Goal: Task Accomplishment & Management: Use online tool/utility

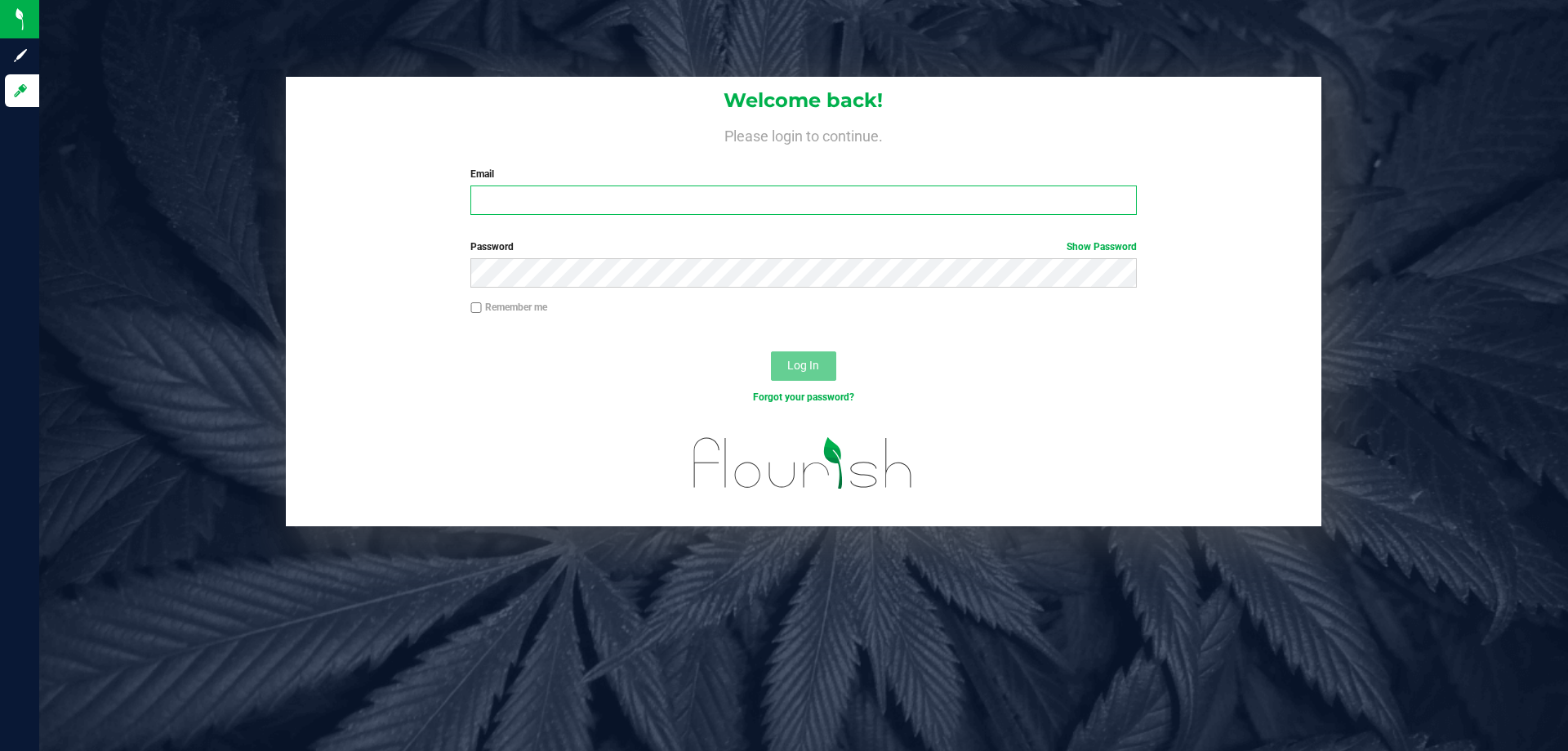
click at [518, 186] on input "Email" at bounding box center [803, 200] width 665 height 29
type input "[EMAIL_ADDRESS][DOMAIN_NAME]"
click at [771, 352] on button "Log In" at bounding box center [803, 366] width 65 height 29
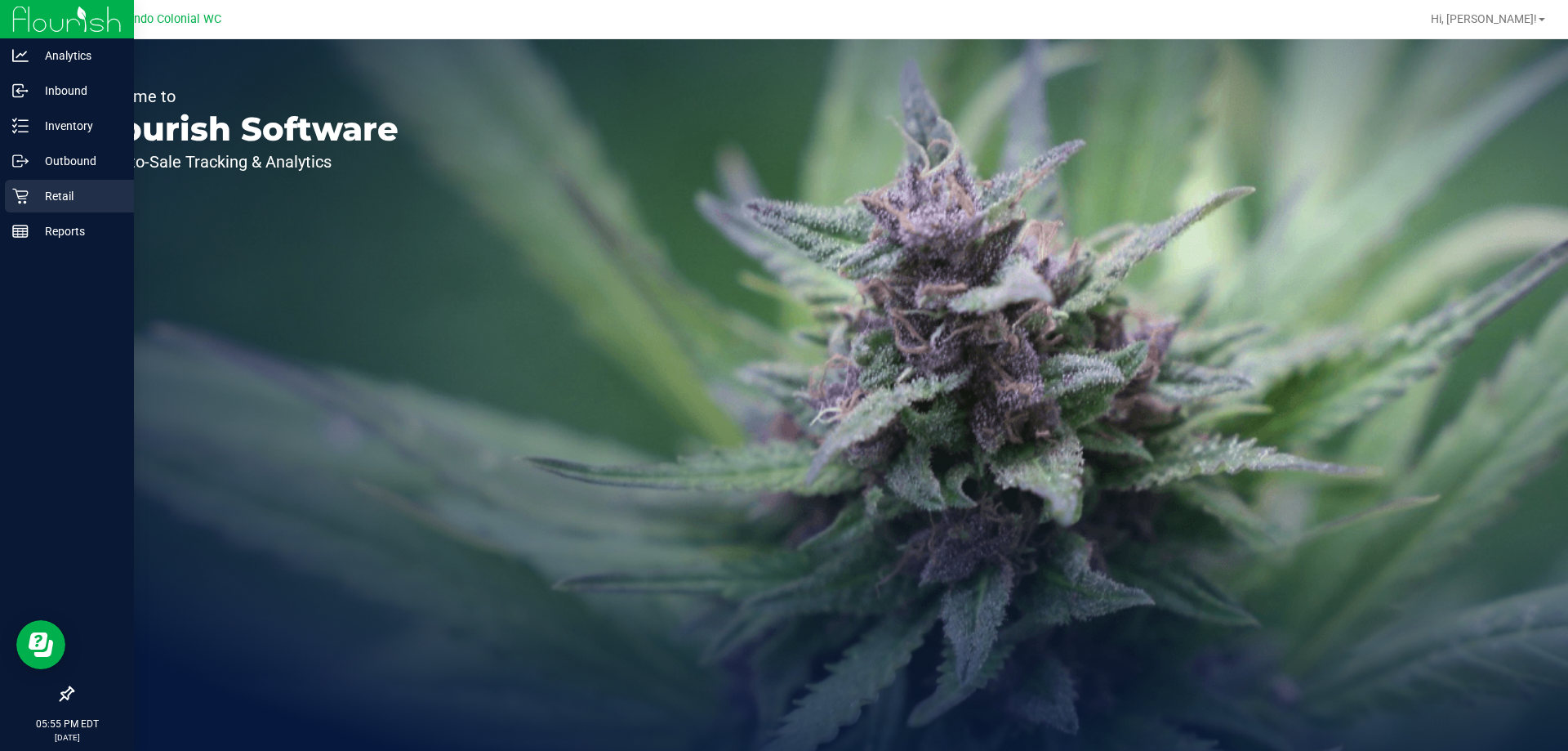
click at [3, 195] on link "Retail" at bounding box center [67, 197] width 134 height 35
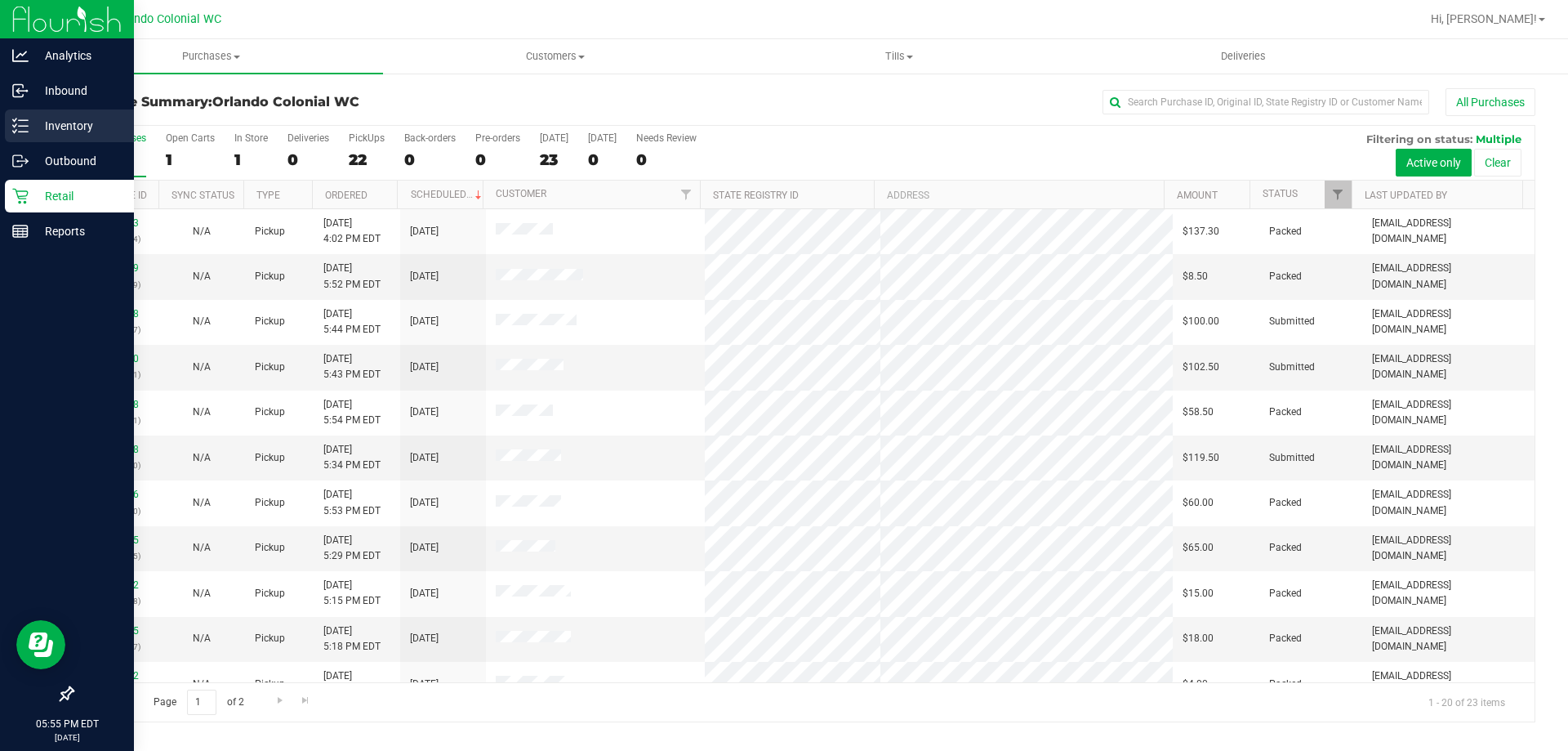
click at [22, 129] on icon at bounding box center [20, 126] width 17 height 17
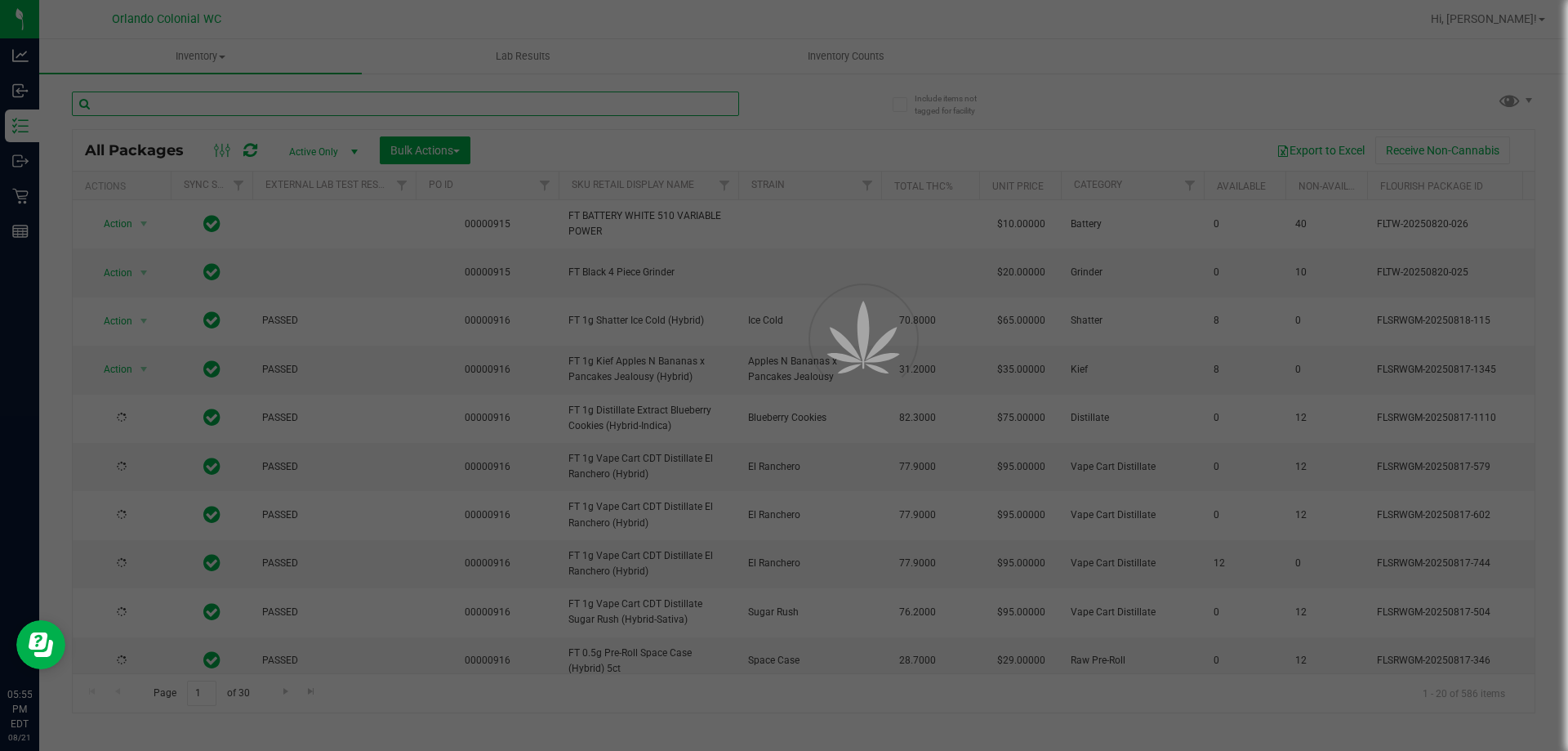
click at [319, 95] on input "text" at bounding box center [405, 103] width 667 height 24
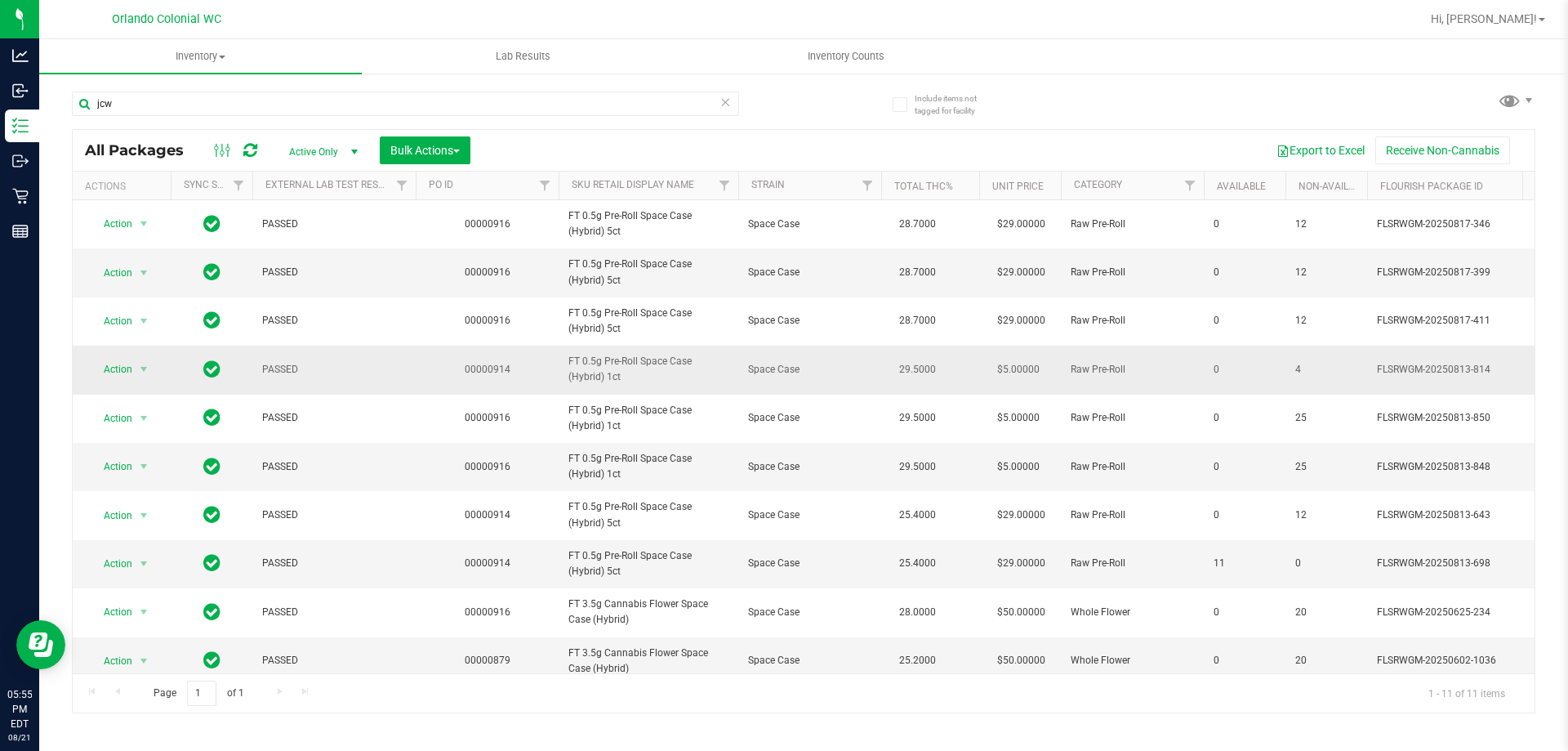
click at [599, 370] on span "FT 0.5g Pre-Roll Space Case (Hybrid) 1ct" at bounding box center [649, 369] width 160 height 31
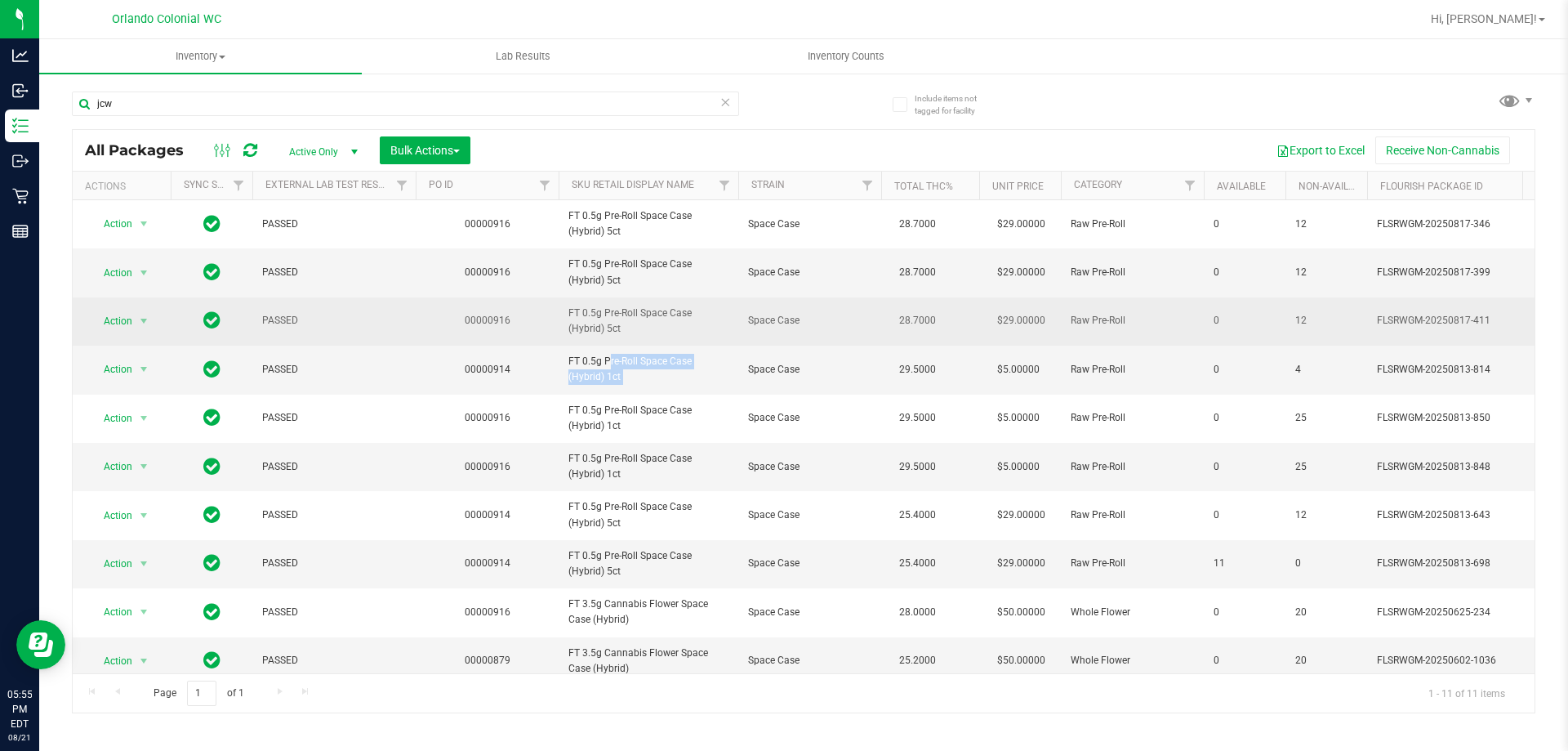
copy tr "FT 0.5g Pre-Roll Space Case (Hybrid) 1ct"
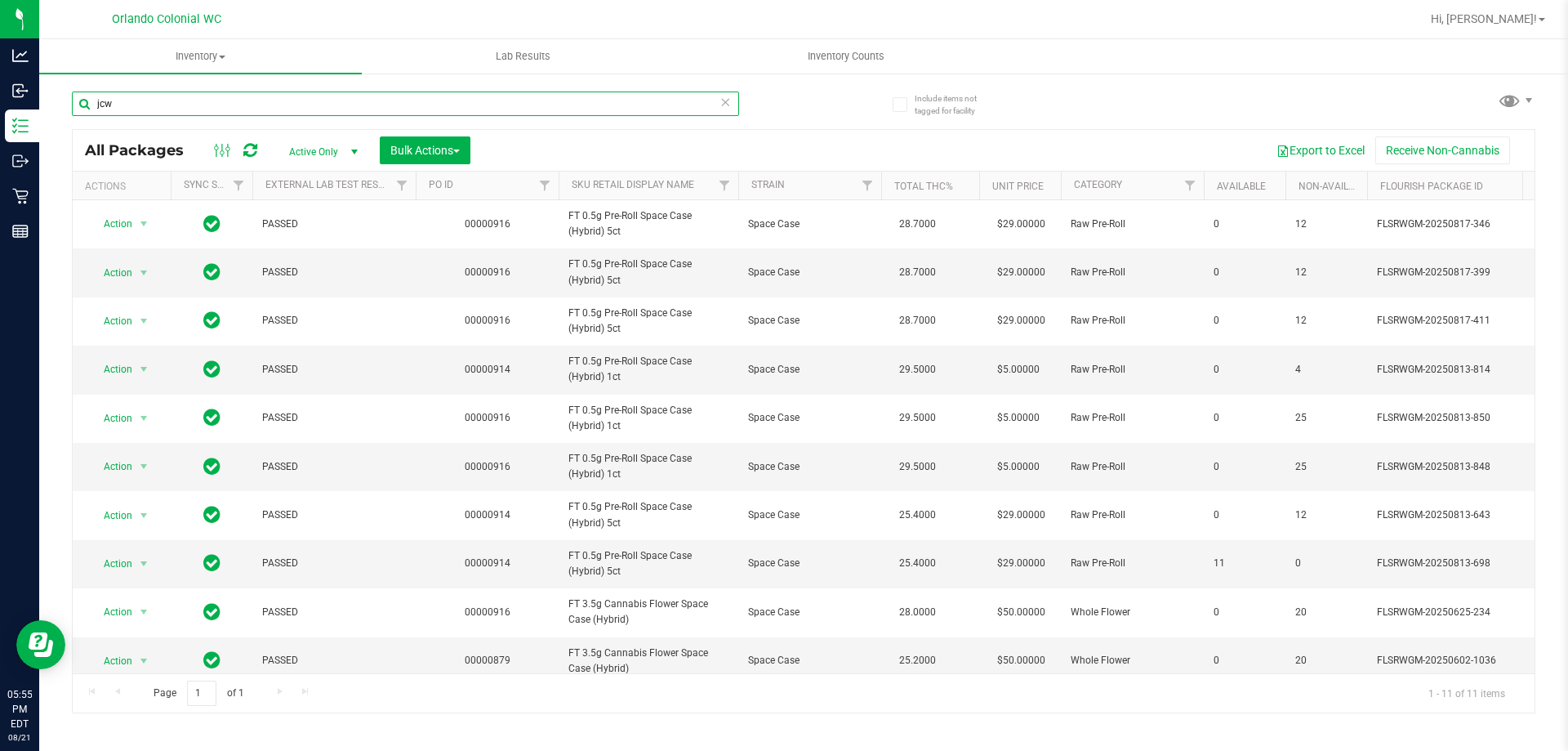
click at [513, 114] on input "jcw" at bounding box center [405, 103] width 667 height 24
paste input "FT 0.5g Pre-Roll Space Case (Hybrid) 1ct"
type input "FT 0.5g Pre-Roll Space Case (Hybrid) 1ct"
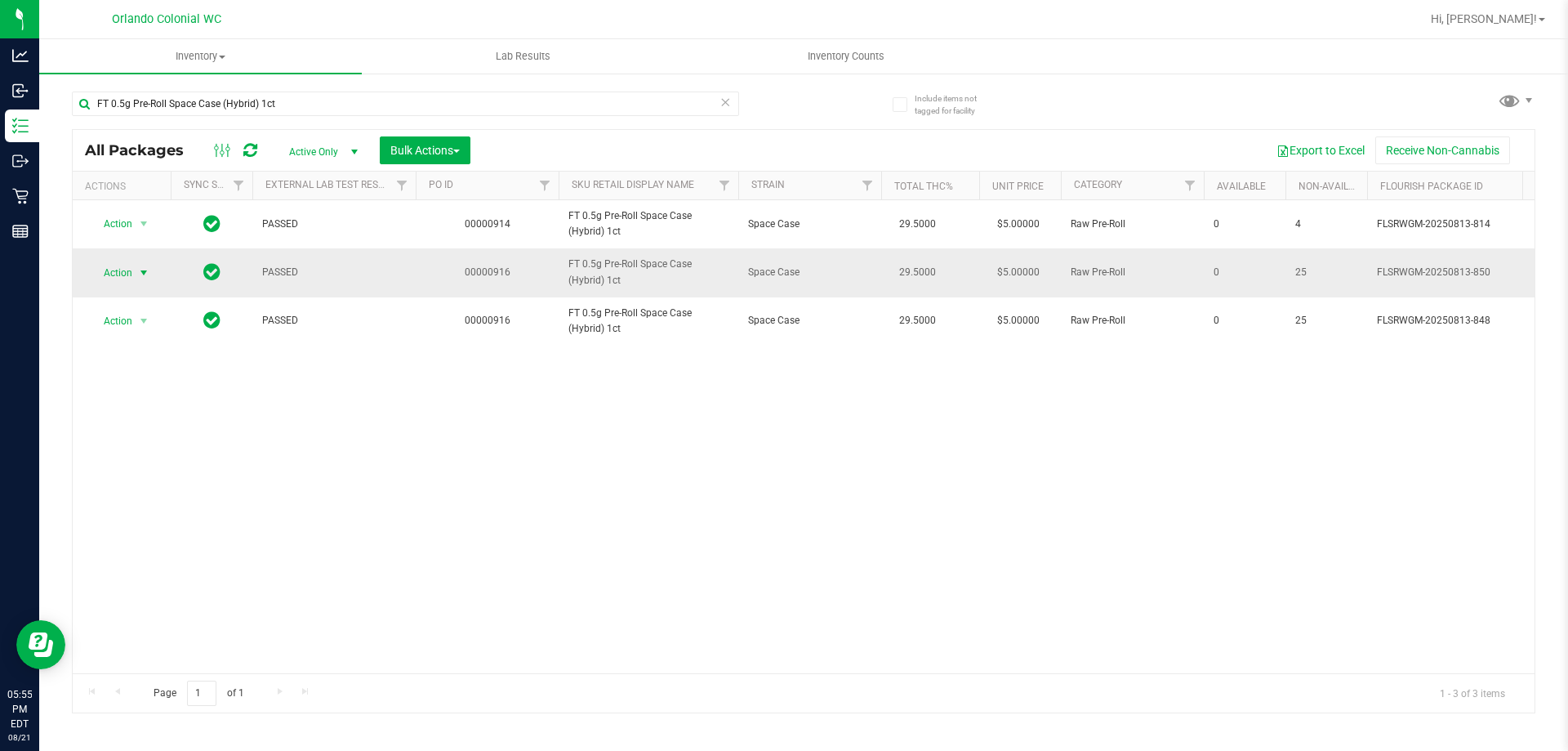
click at [114, 271] on span "Action" at bounding box center [110, 272] width 44 height 22
click at [164, 457] on li "Unlock package" at bounding box center [141, 466] width 104 height 24
click at [336, 92] on input "FT 0.5g Pre-Roll Space Case (Hybrid) 1ct" at bounding box center [405, 103] width 667 height 24
click at [337, 92] on input "FT 0.5g Pre-Roll Space Case (Hybrid) 1ct" at bounding box center [405, 103] width 667 height 24
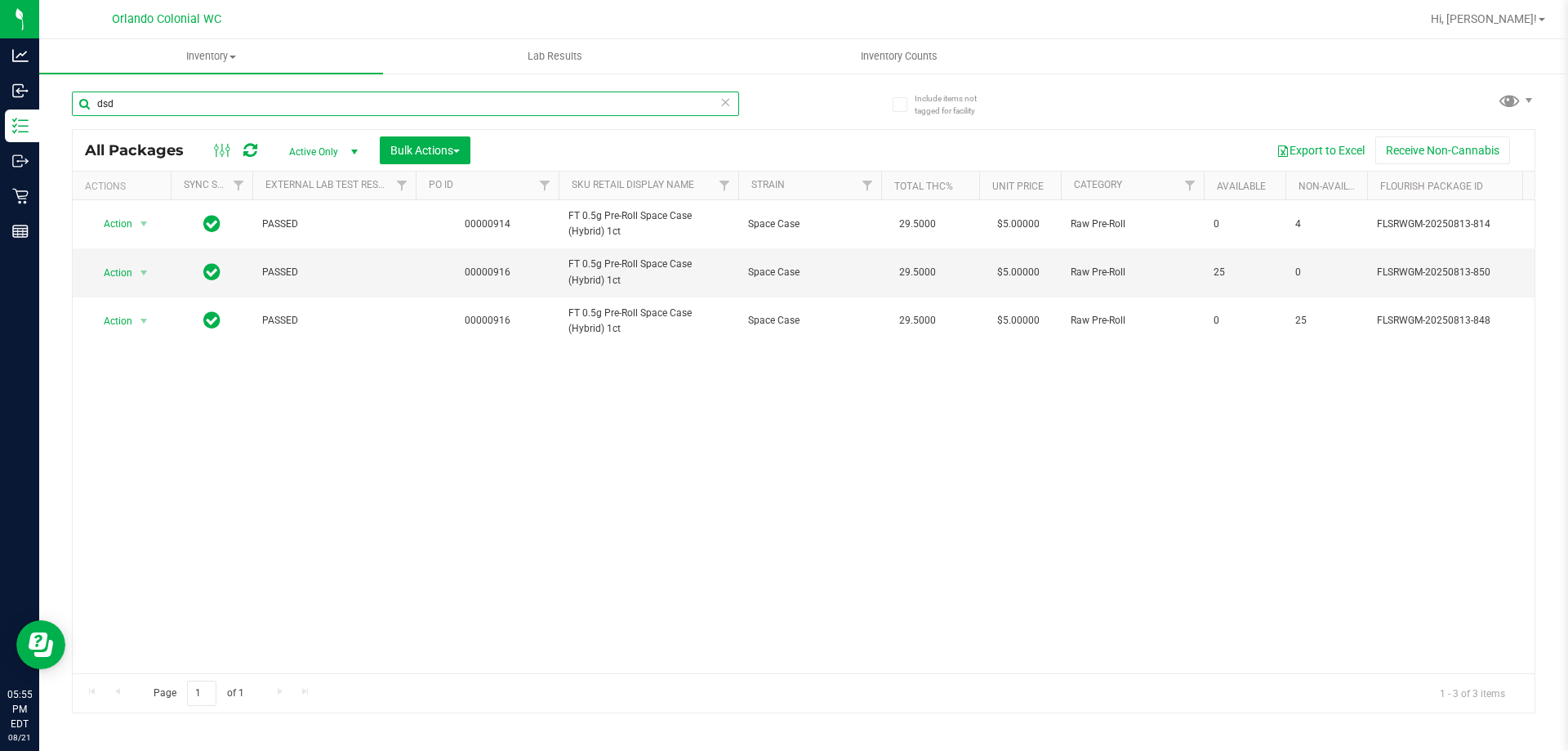
type input "dsd"
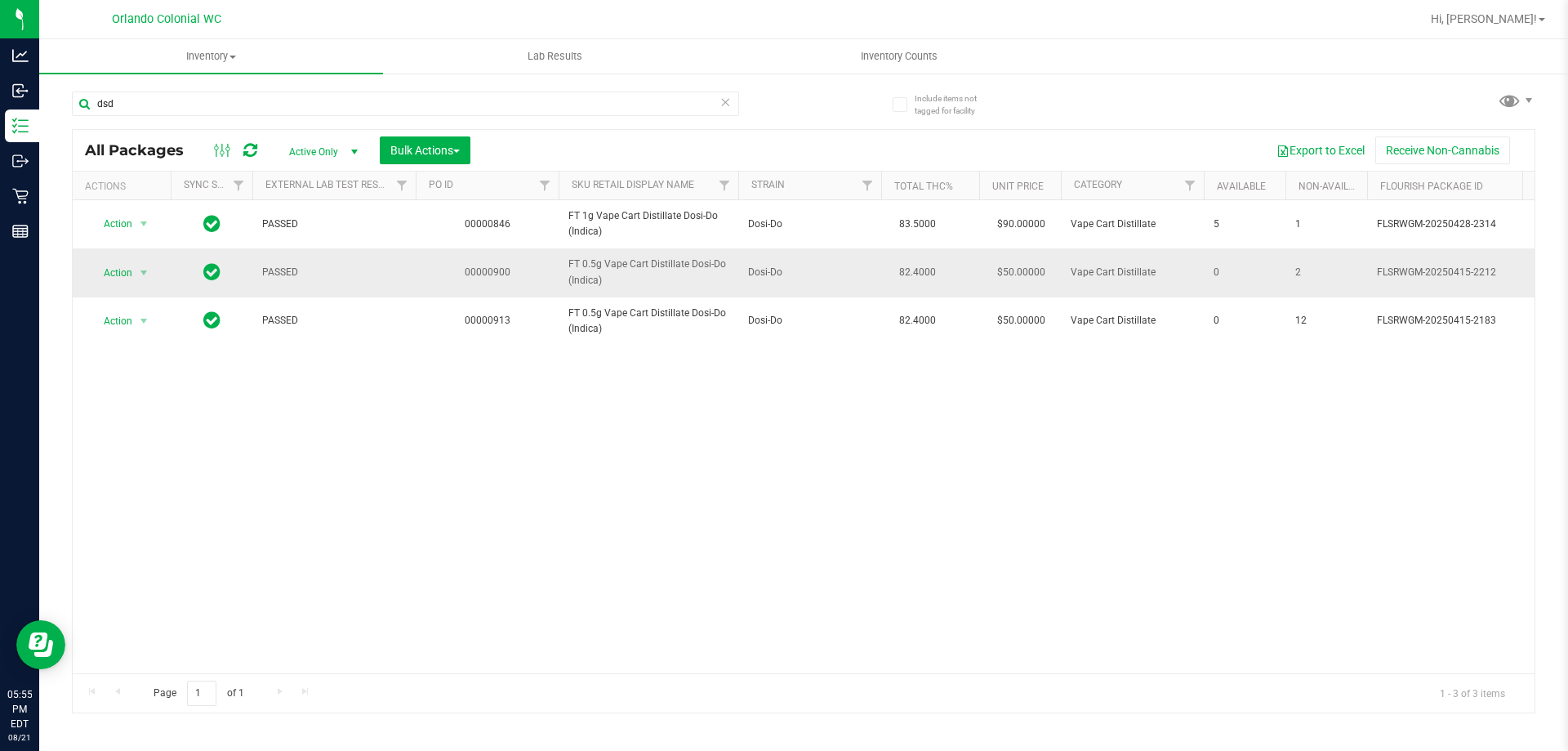
click at [634, 260] on span "FT 0.5g Vape Cart Distillate Dosi-Do (Indica)" at bounding box center [649, 272] width 160 height 31
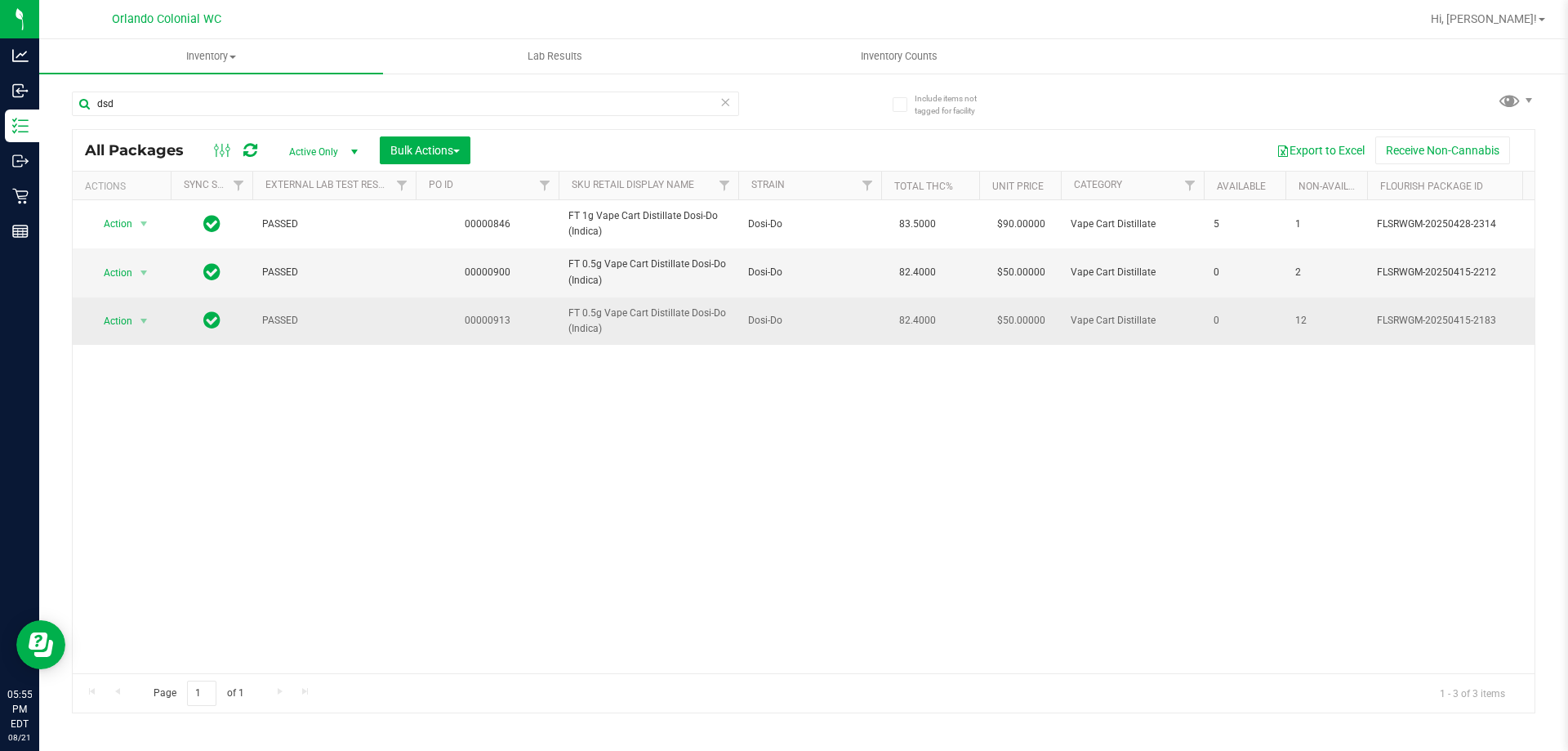
click at [155, 320] on div "Action Action Edit attributes Global inventory Locate package Package audit log…" at bounding box center [122, 320] width 78 height 22
click at [146, 320] on span "select" at bounding box center [143, 320] width 13 height 13
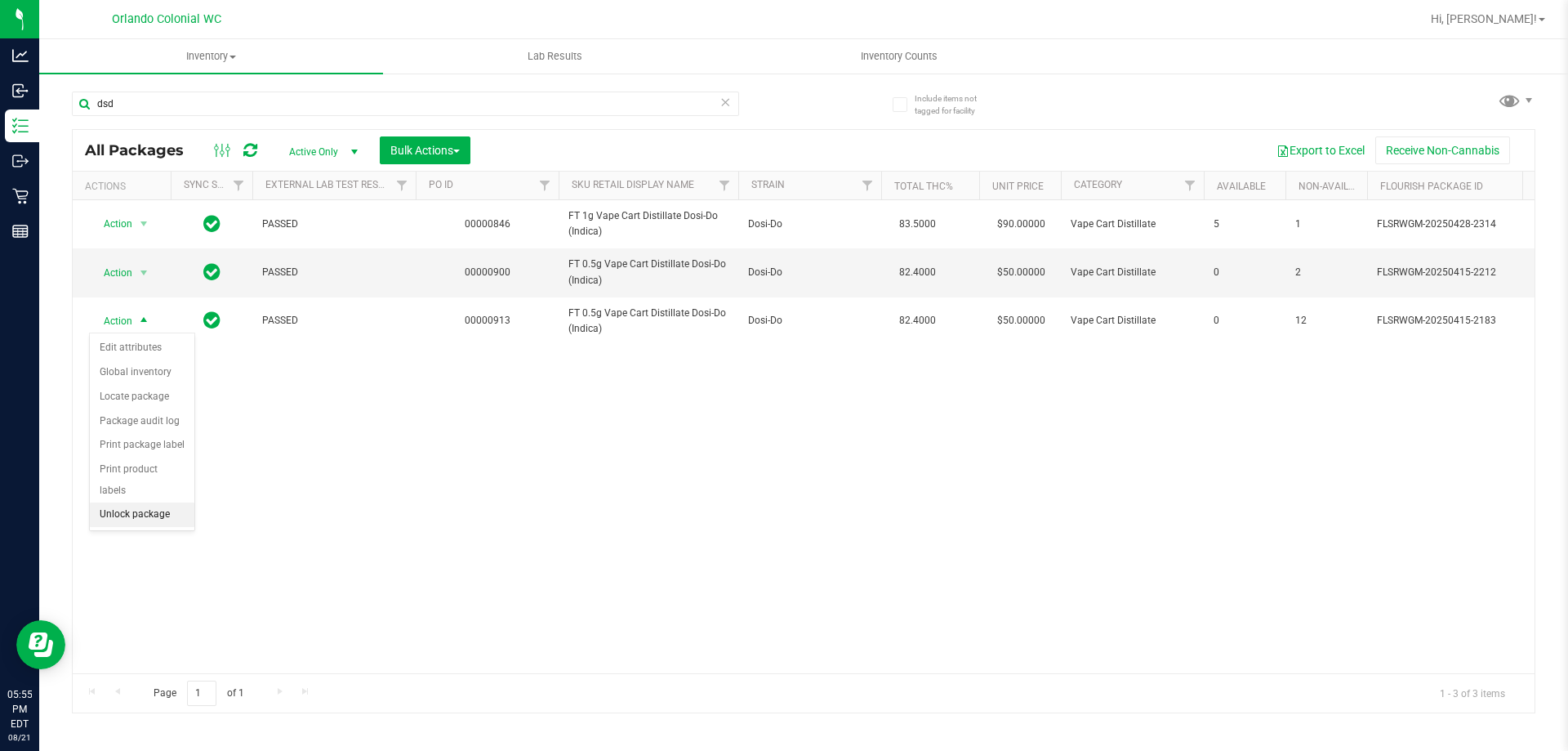
click at [174, 503] on li "Unlock package" at bounding box center [141, 514] width 104 height 24
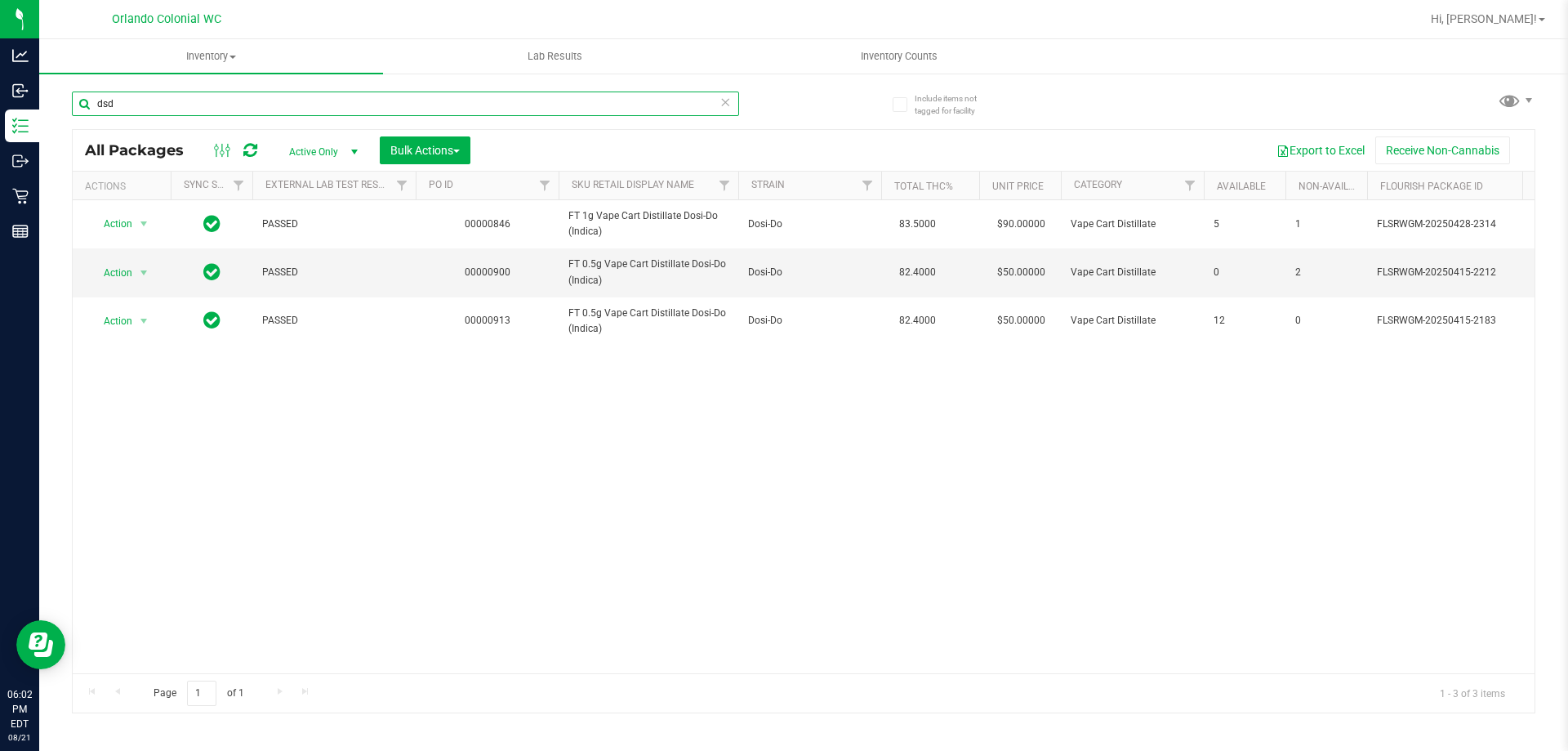
click at [169, 94] on input "dsd" at bounding box center [405, 103] width 667 height 24
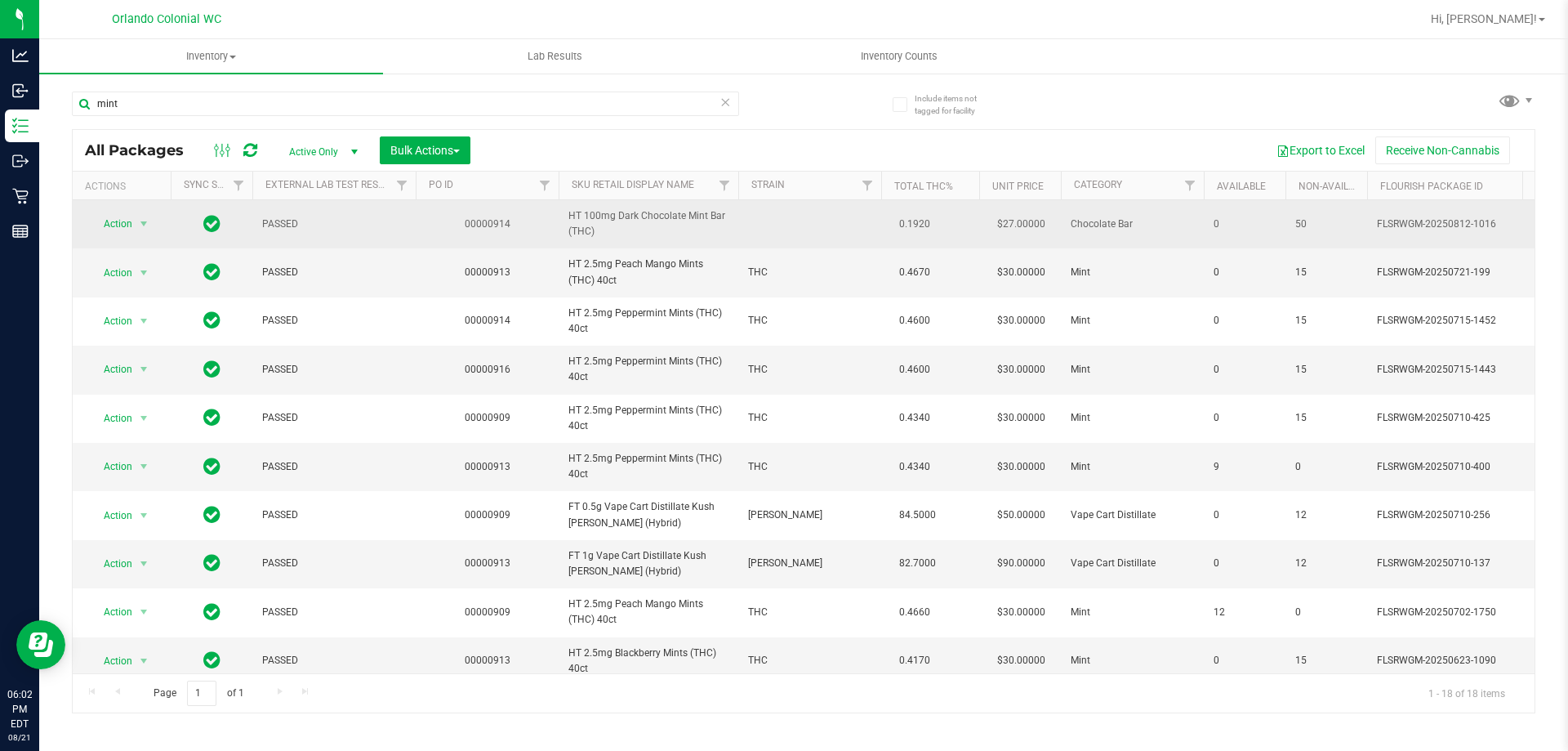
click at [681, 217] on span "HT 100mg Dark Chocolate Mint Bar (THC)" at bounding box center [649, 224] width 160 height 31
copy td "HT 100mg Dark Chocolate Mint Bar (THC)"
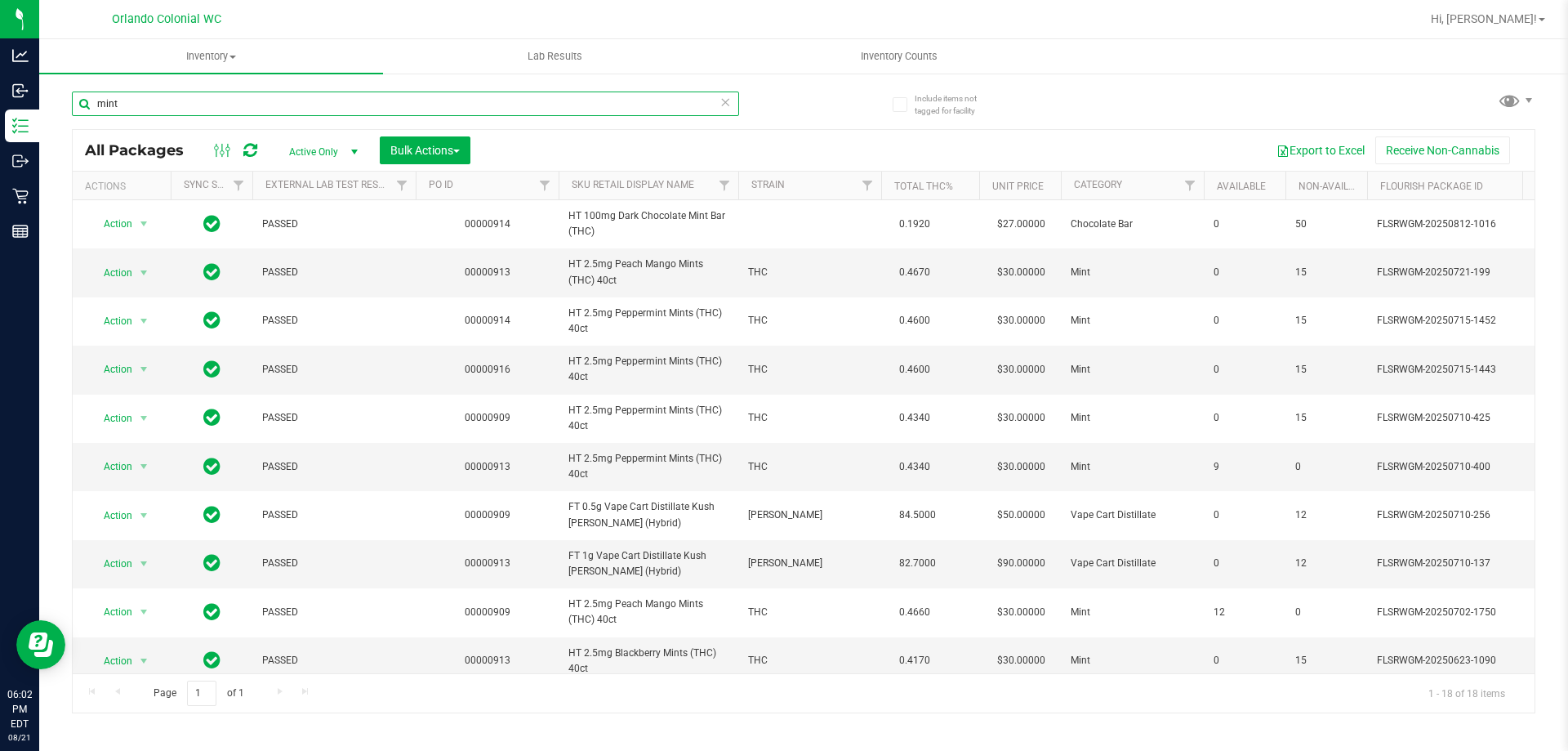
click at [691, 103] on input "mint" at bounding box center [405, 103] width 667 height 24
paste input "HT 100mg Dark Chocolate Mint Bar (THC)"
type input "HT 100mg Dark Chocolate Mint Bar (THC)"
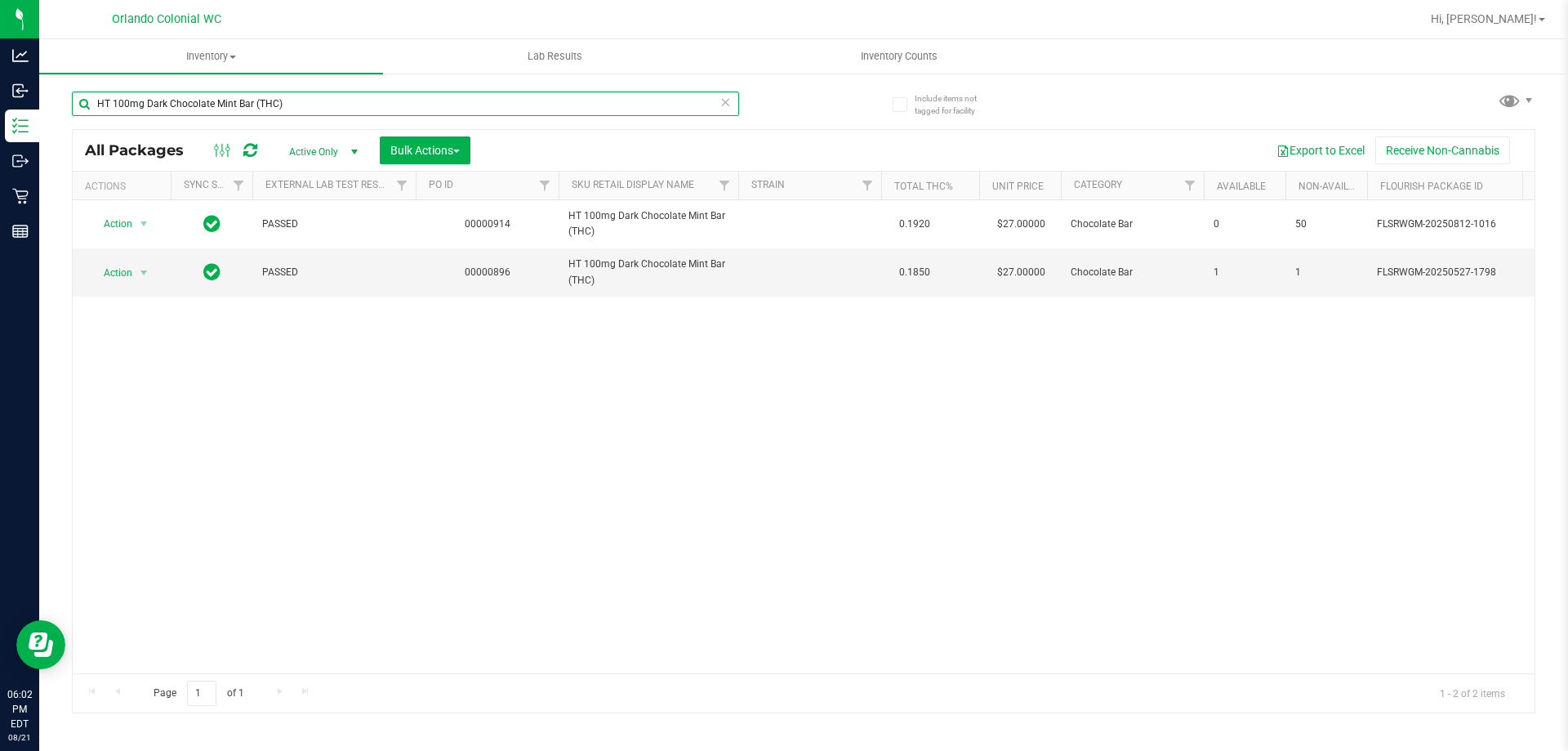
click at [467, 110] on input "HT 100mg Dark Chocolate Mint Bar (THC)" at bounding box center [405, 103] width 667 height 24
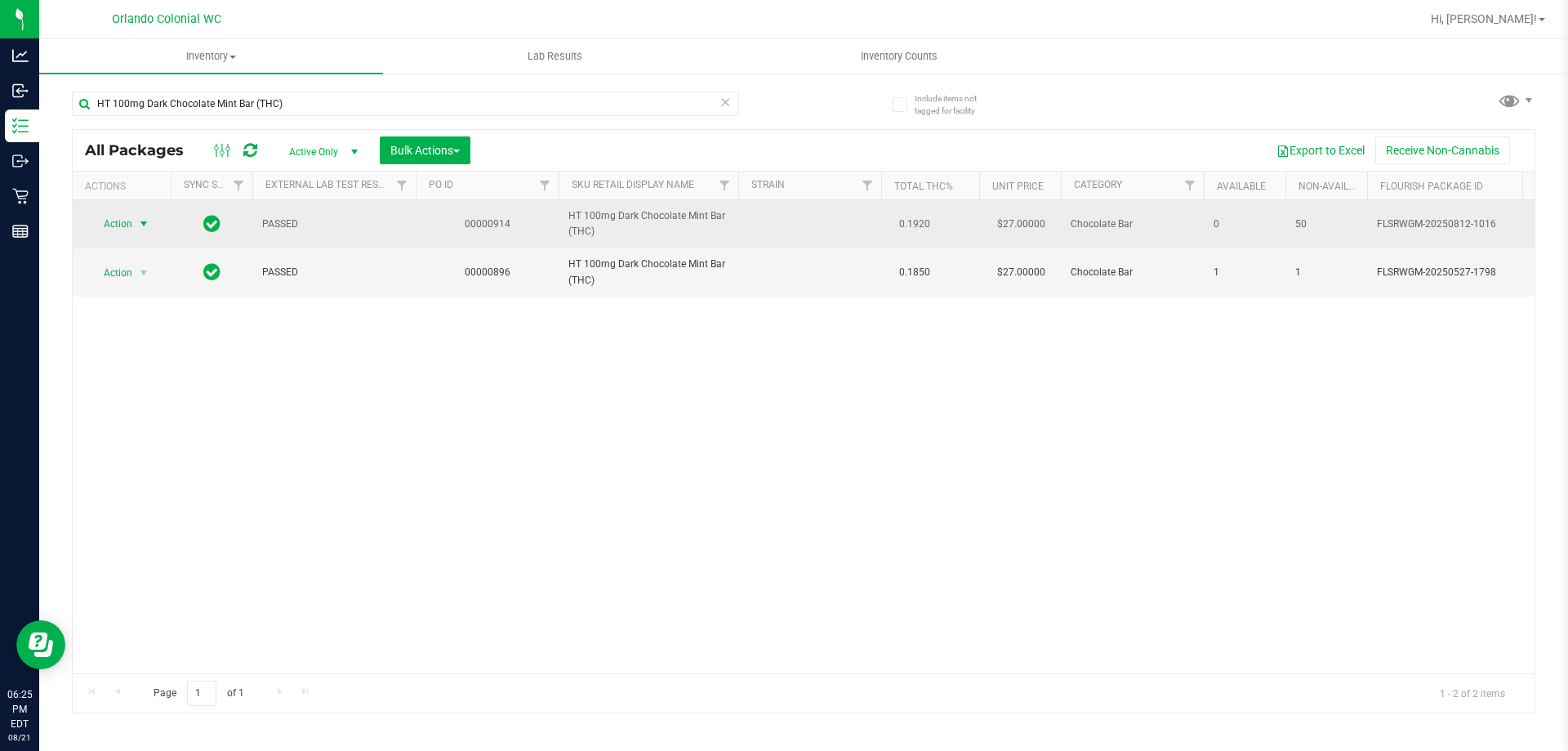
click at [143, 215] on span "select" at bounding box center [144, 223] width 20 height 22
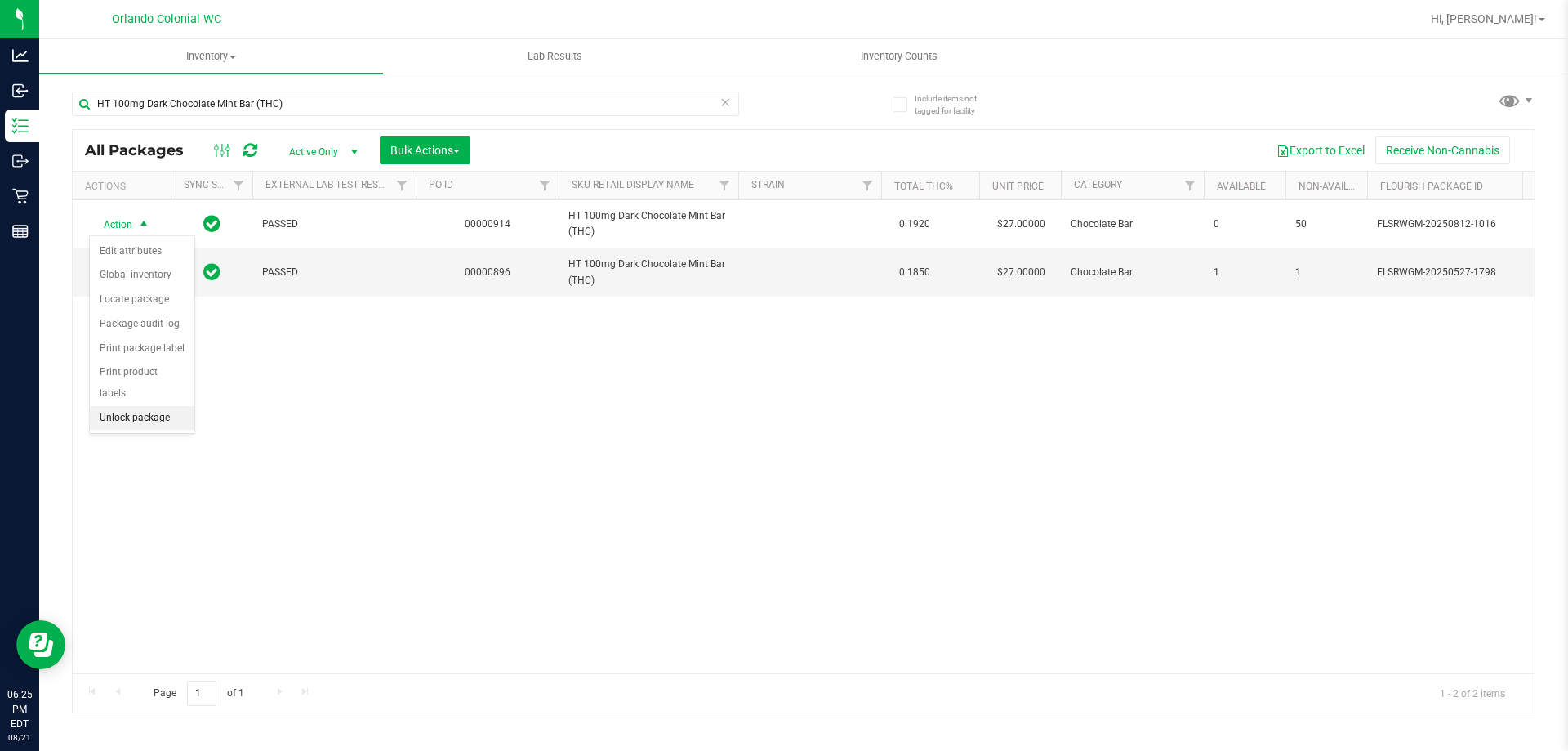
click at [154, 406] on li "Unlock package" at bounding box center [141, 418] width 104 height 24
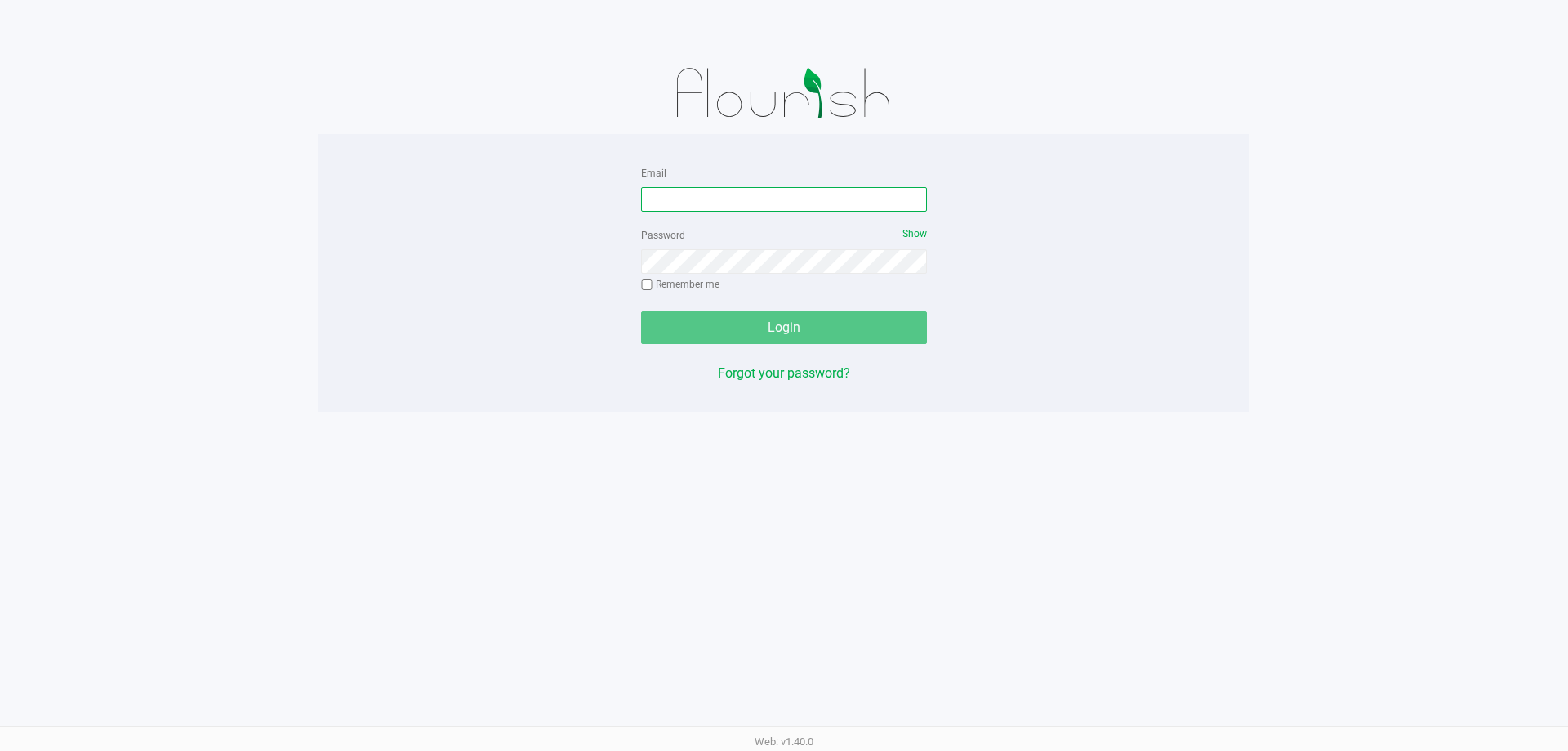
click at [691, 197] on input "Email" at bounding box center [783, 199] width 285 height 24
type input "[EMAIL_ADDRESS][DOMAIN_NAME]"
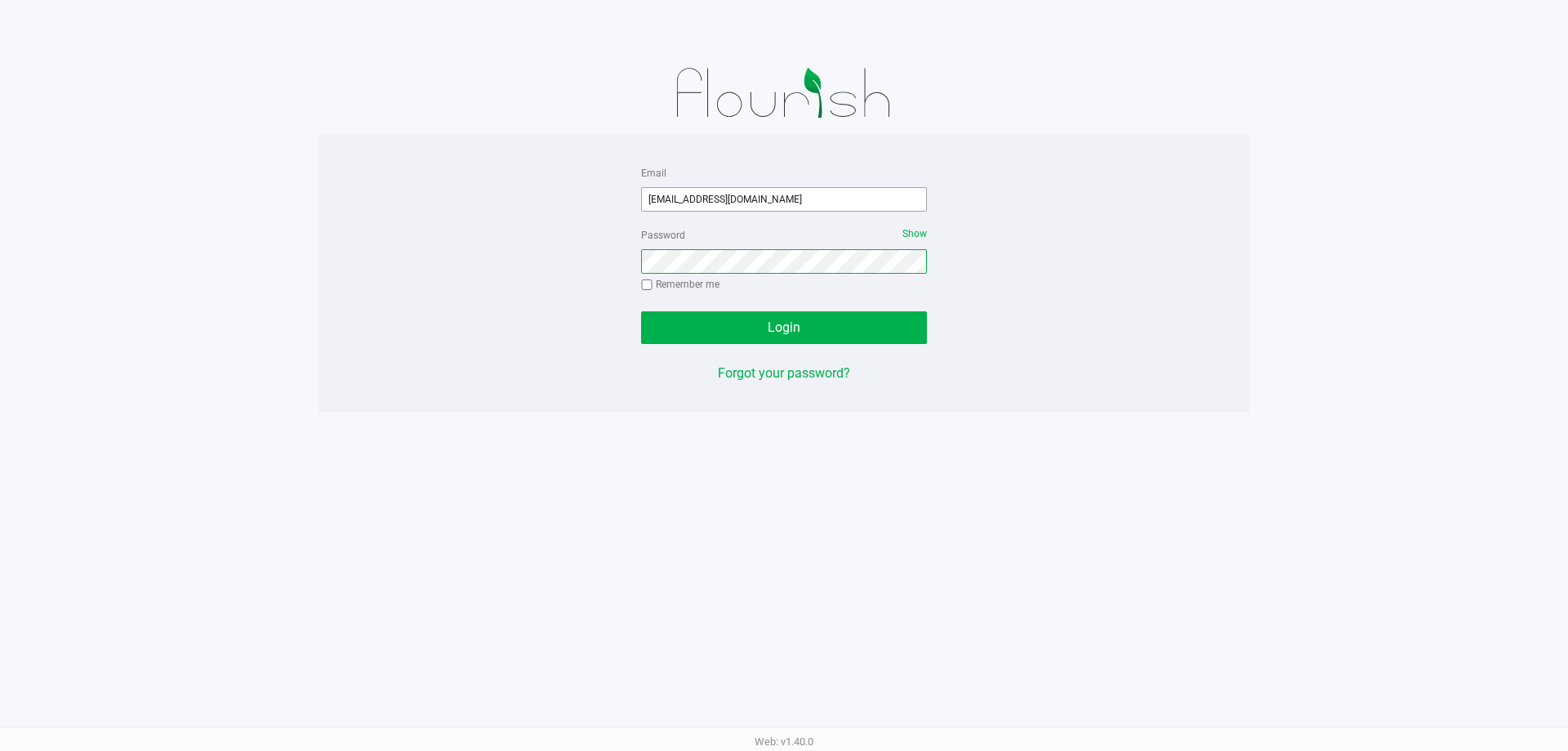
click at [641, 311] on button "Login" at bounding box center [783, 327] width 285 height 33
